Goal: Information Seeking & Learning: Learn about a topic

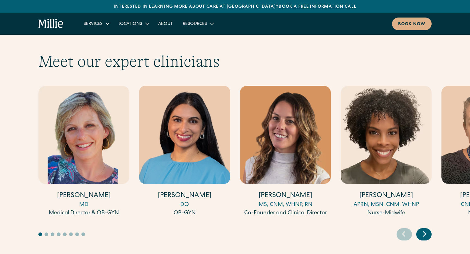
scroll to position [1676, 0]
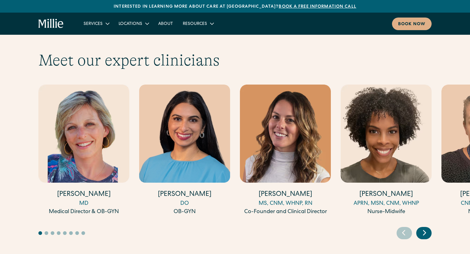
click at [423, 228] on icon "Next slide" at bounding box center [424, 233] width 9 height 10
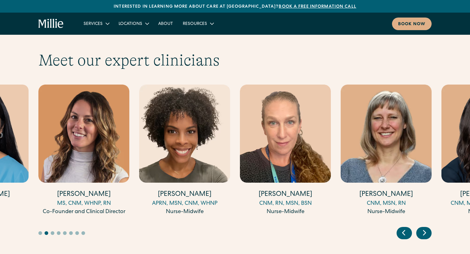
click at [423, 228] on icon "Next slide" at bounding box center [424, 233] width 9 height 10
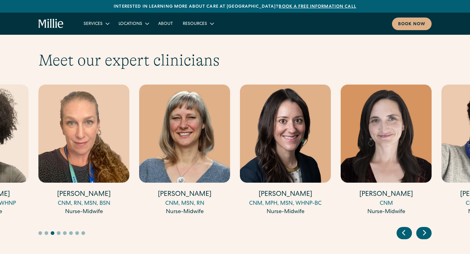
click at [423, 228] on icon "Next slide" at bounding box center [424, 233] width 9 height 10
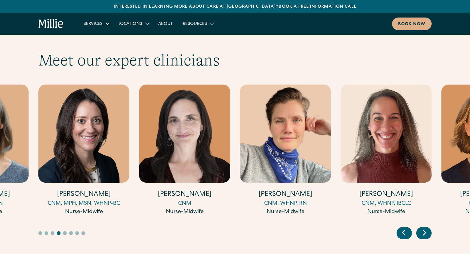
click at [423, 228] on icon "Next slide" at bounding box center [424, 233] width 9 height 10
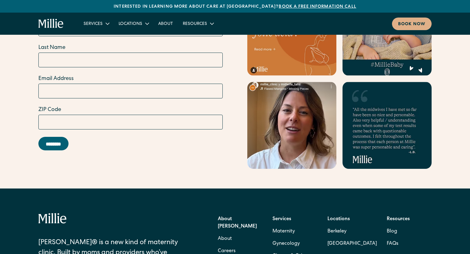
scroll to position [2433, 0]
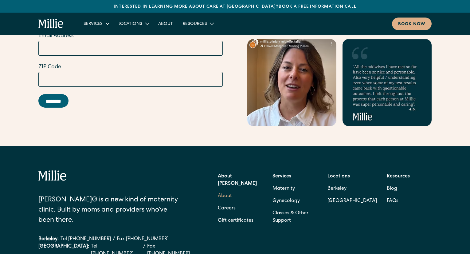
click at [219, 190] on link "About" at bounding box center [225, 196] width 14 height 12
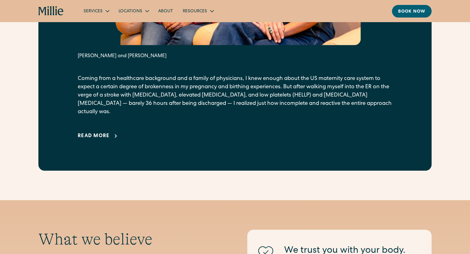
scroll to position [446, 0]
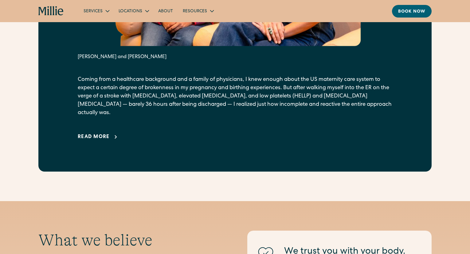
click at [103, 133] on div "Read more" at bounding box center [94, 136] width 32 height 7
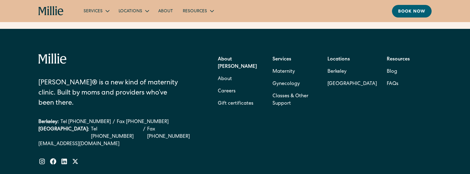
scroll to position [2635, 0]
click at [290, 66] on link "Maternity" at bounding box center [283, 71] width 22 height 12
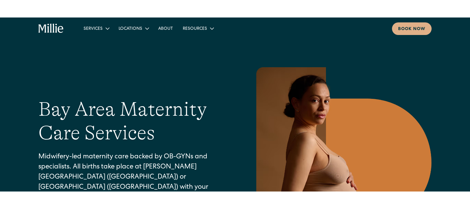
scroll to position [9, 0]
